Goal: Find specific fact: Find specific fact

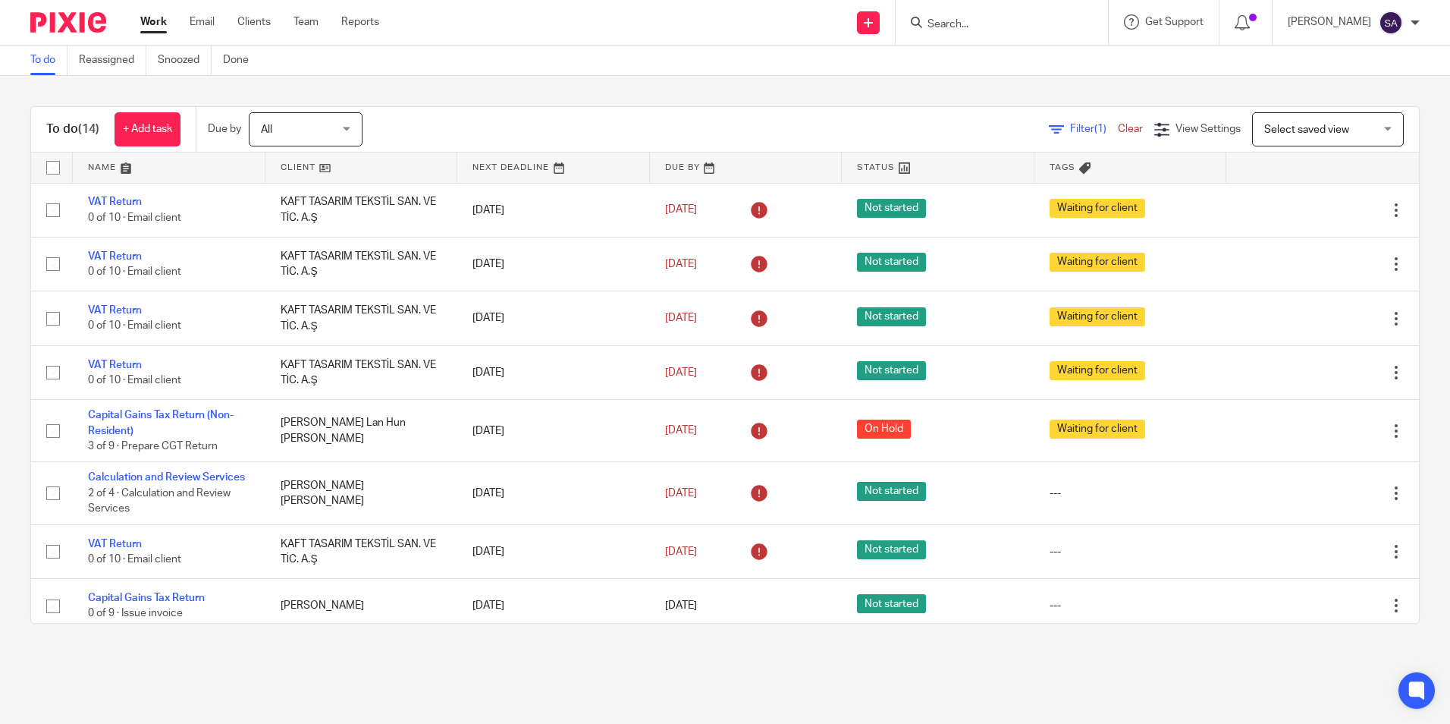
click at [968, 28] on input "Search" at bounding box center [994, 25] width 137 height 14
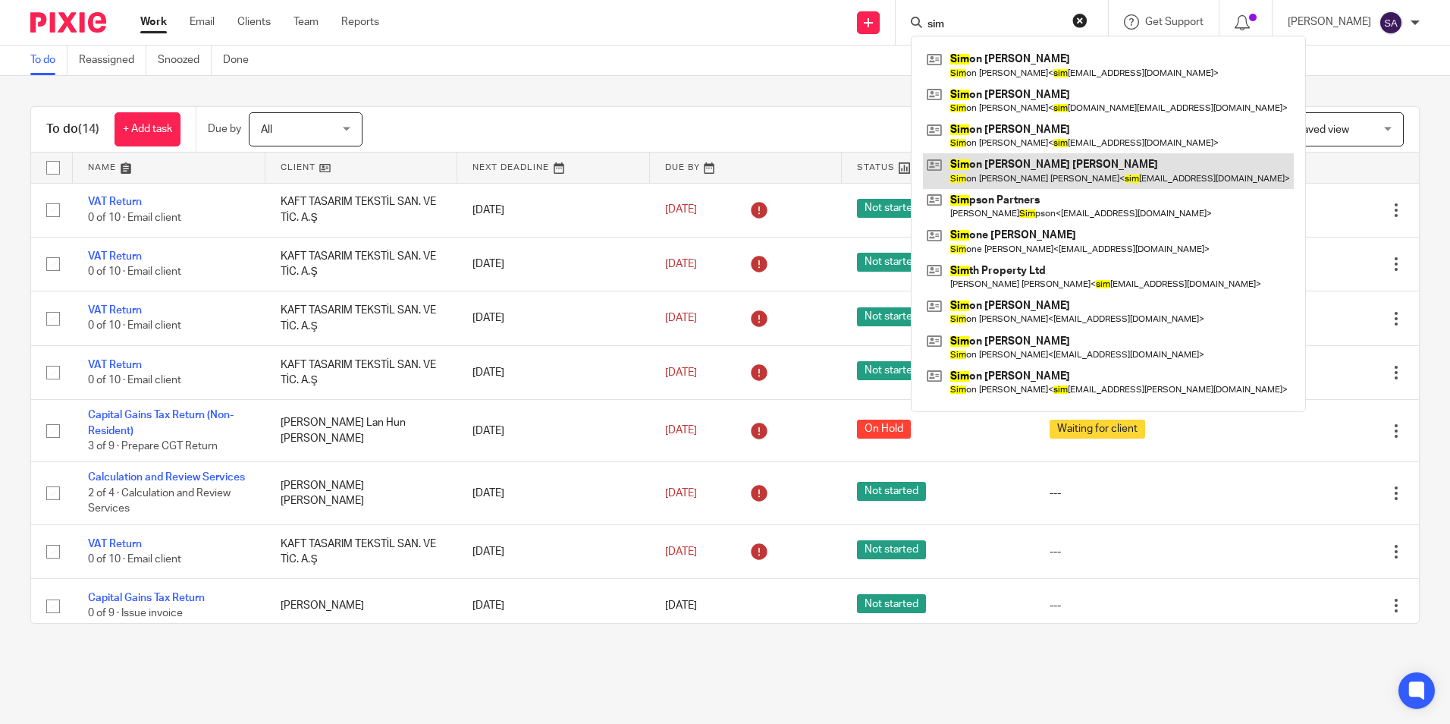
type input "sim"
click at [1029, 165] on link at bounding box center [1108, 170] width 371 height 35
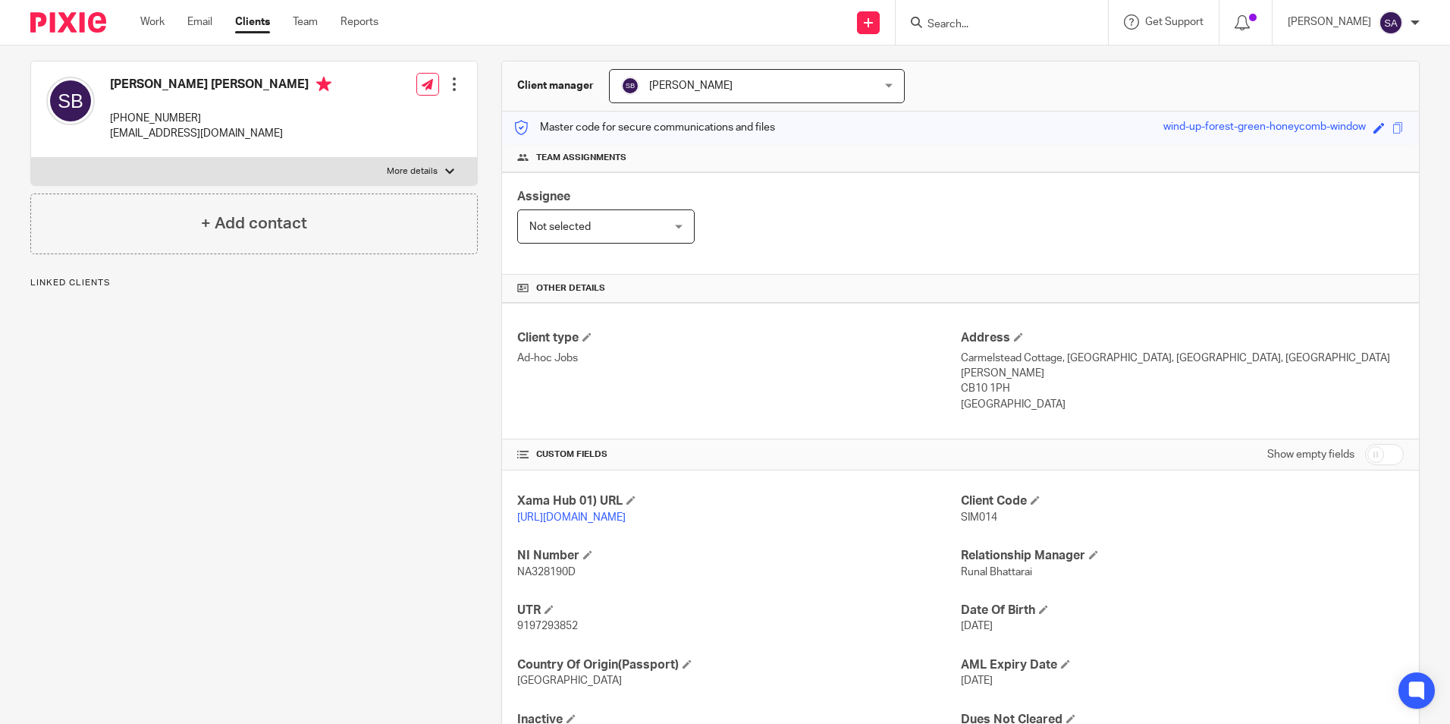
scroll to position [152, 0]
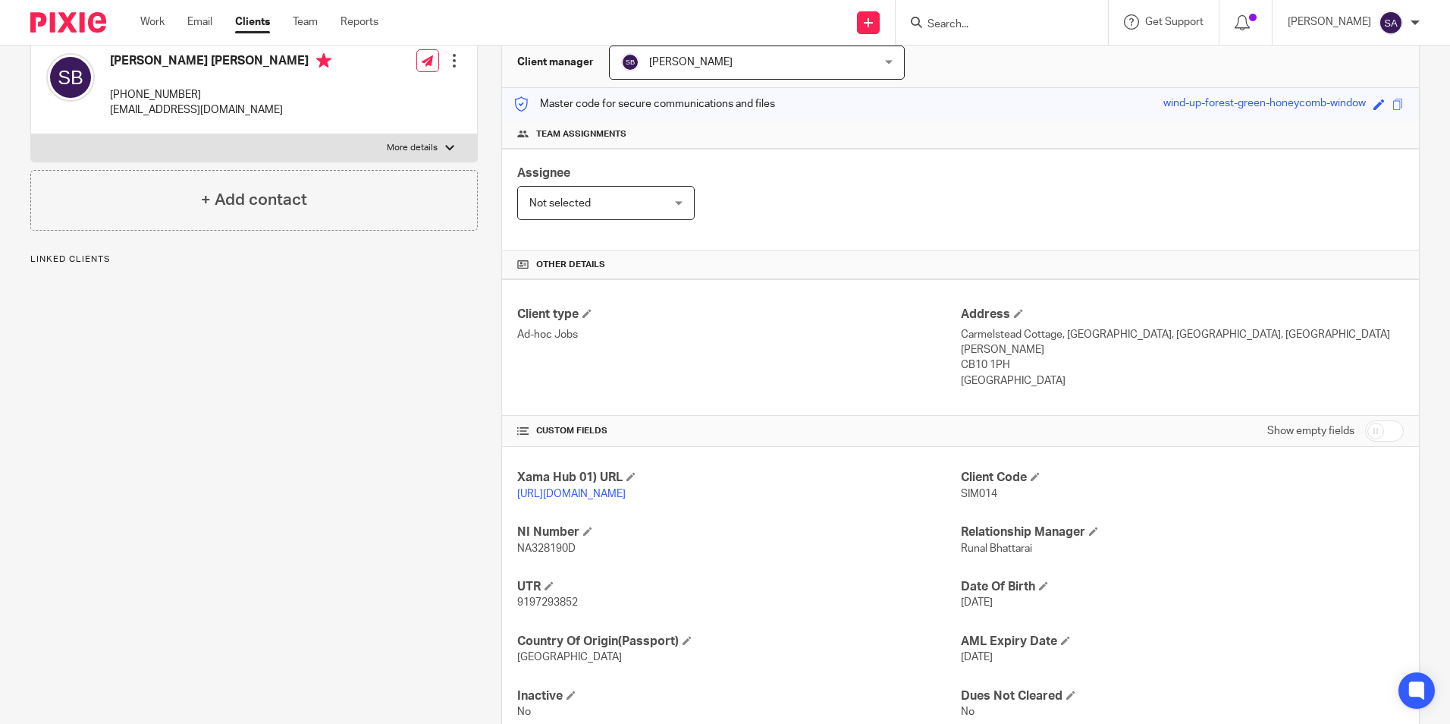
drag, startPoint x: 954, startPoint y: 349, endPoint x: 1002, endPoint y: 347, distance: 47.8
click at [1002, 357] on p "CB10 1PH" at bounding box center [1182, 364] width 443 height 15
copy p "CB10 1PH"
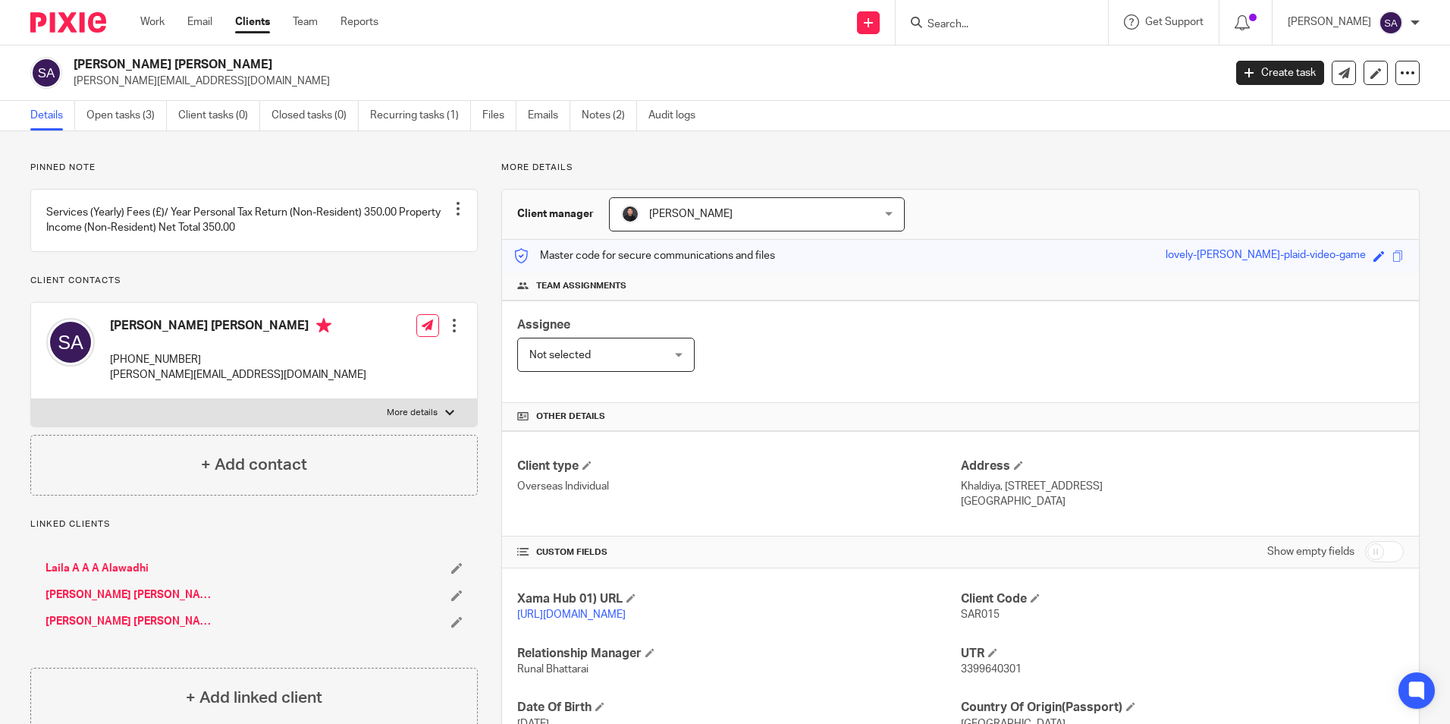
scroll to position [186, 0]
